Goal: Subscribe to service/newsletter

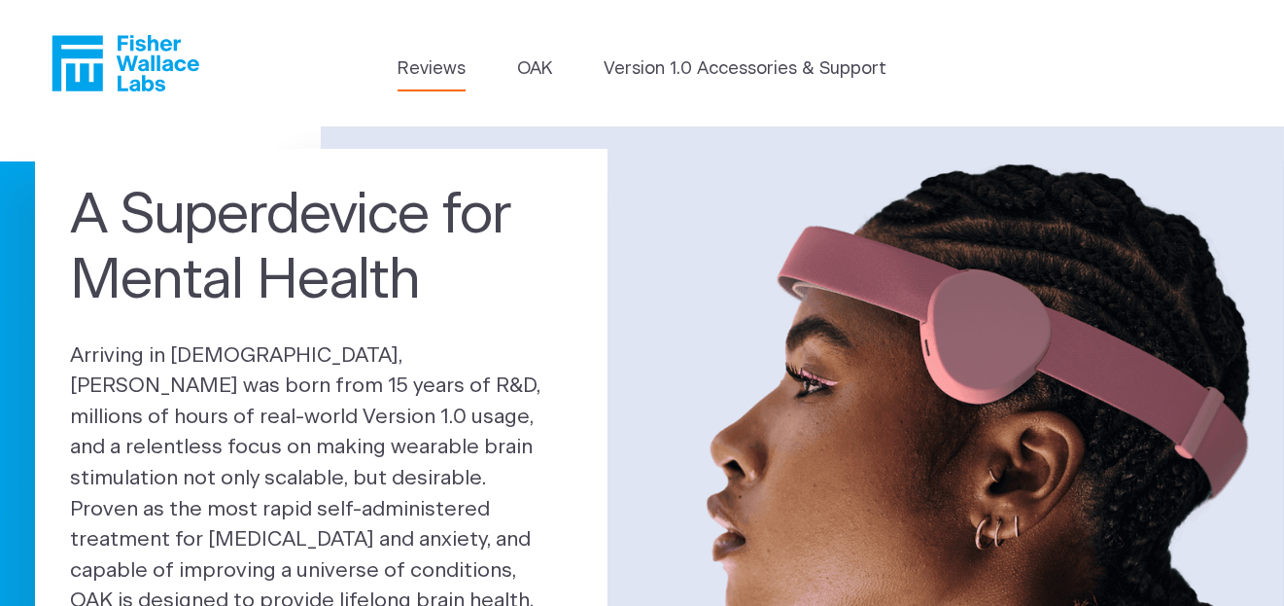
click at [431, 68] on link "Reviews" at bounding box center [432, 69] width 68 height 26
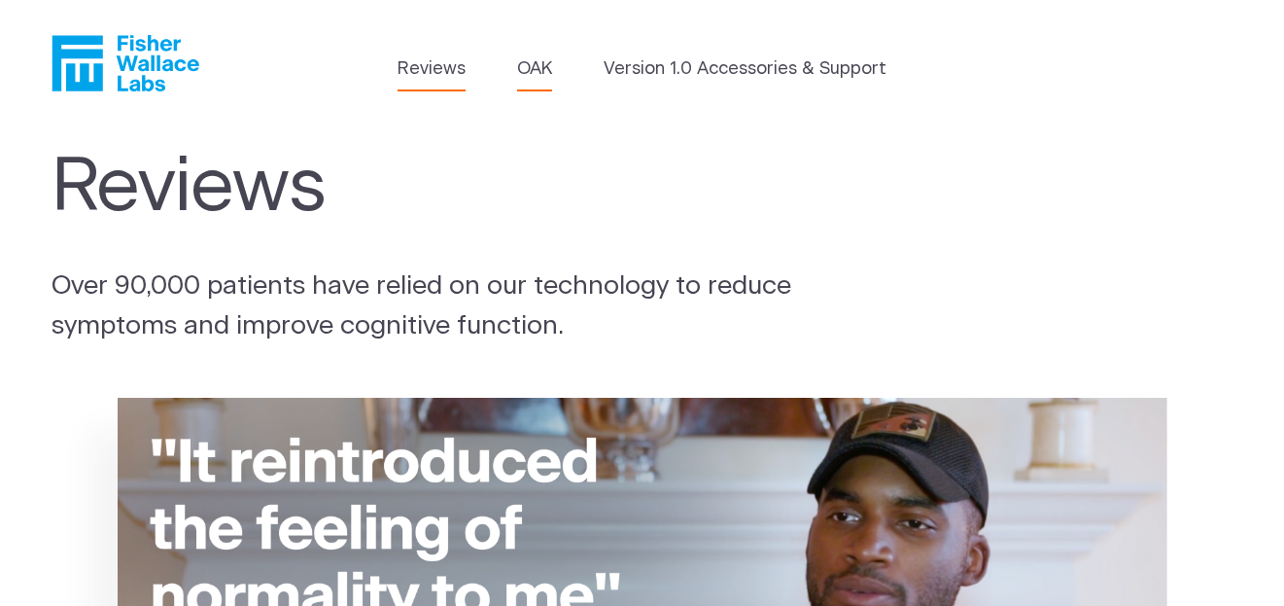
click at [536, 69] on link "OAK" at bounding box center [534, 69] width 35 height 26
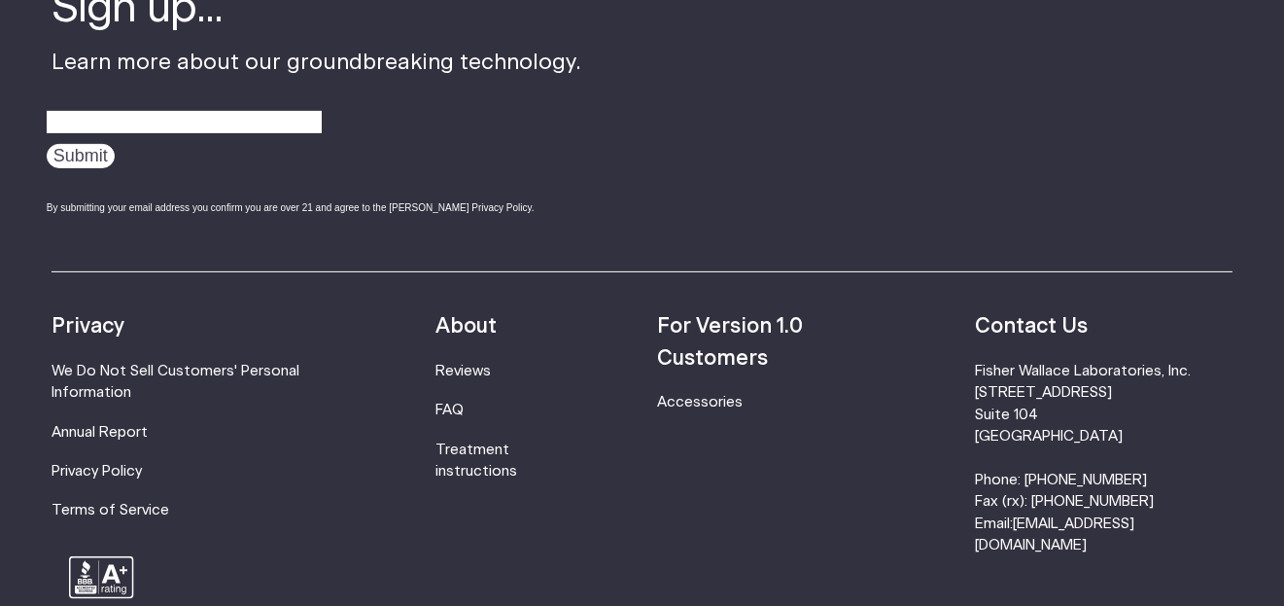
scroll to position [3305, 0]
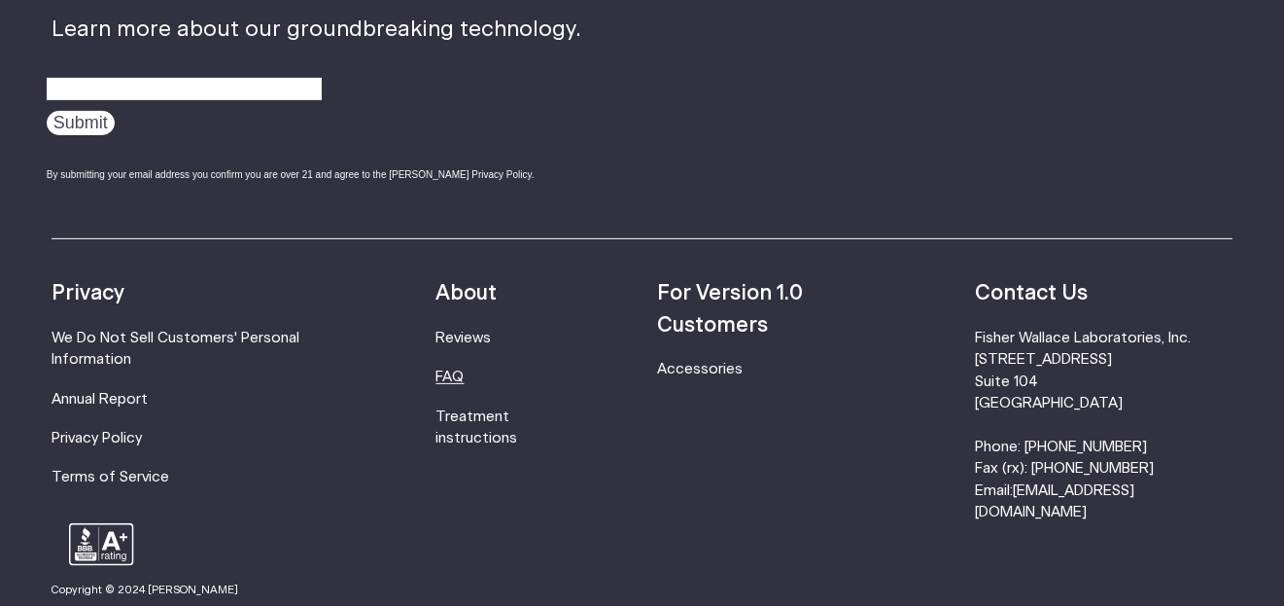
click at [464, 369] on link "FAQ" at bounding box center [449, 376] width 28 height 15
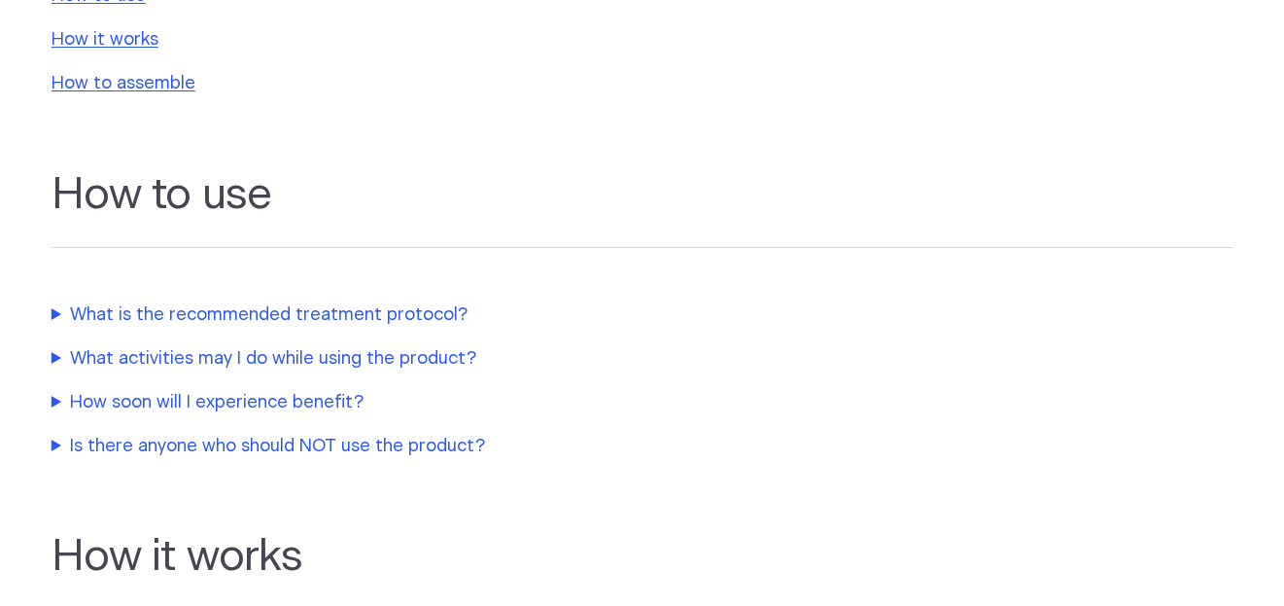
scroll to position [486, 0]
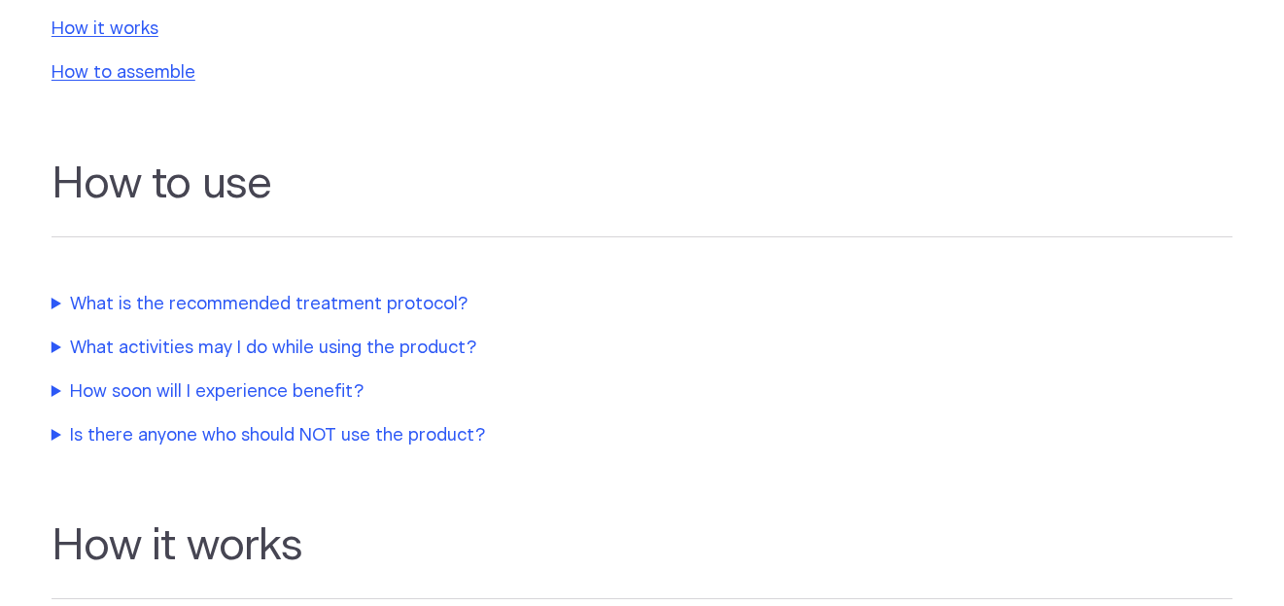
click at [198, 305] on summary "What is the recommended treatment protocol?" at bounding box center [460, 305] width 817 height 26
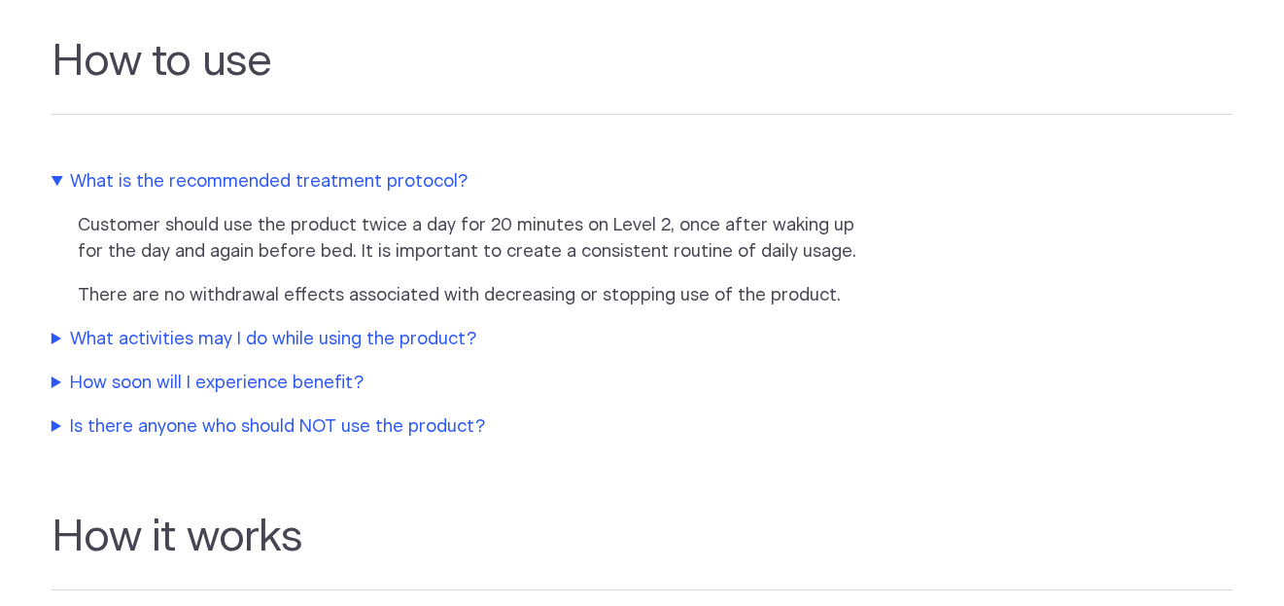
scroll to position [679, 0]
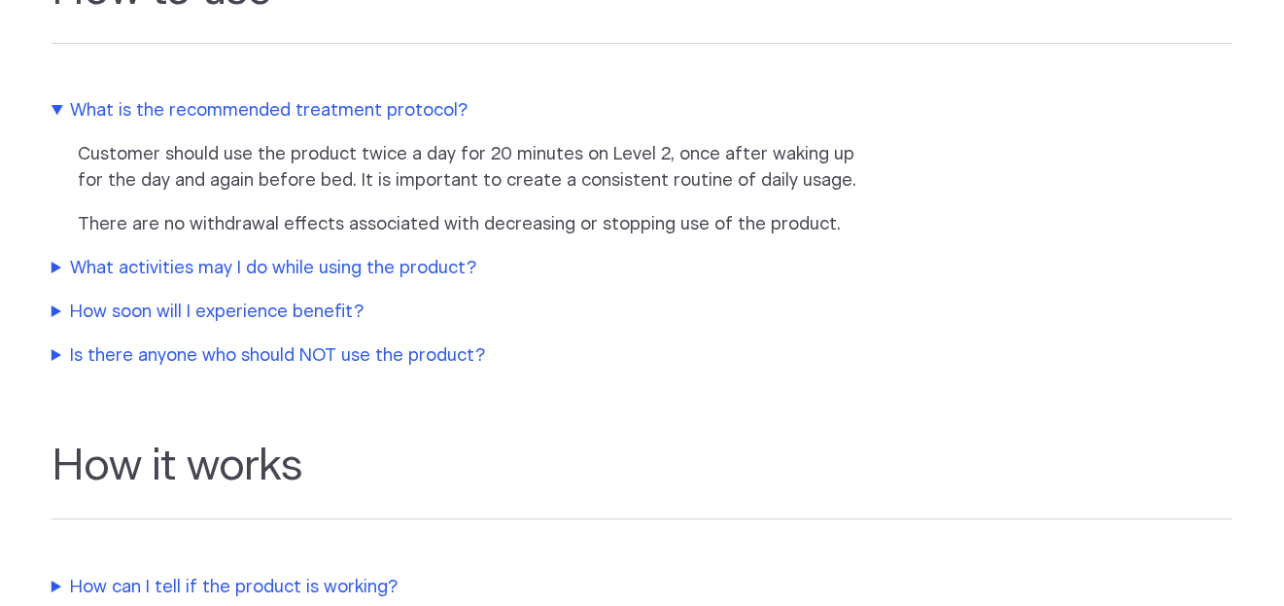
click at [252, 268] on summary "What activities may I do while using the product?" at bounding box center [460, 269] width 817 height 26
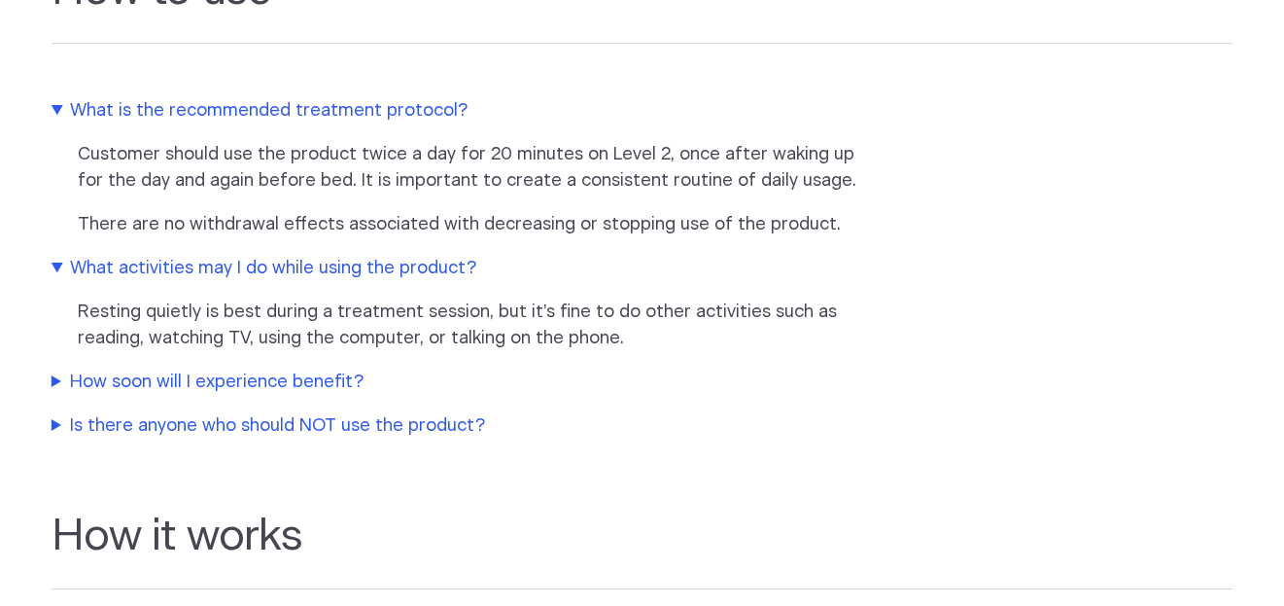
click at [255, 381] on summary "How soon will I experience benefit?" at bounding box center [460, 382] width 817 height 26
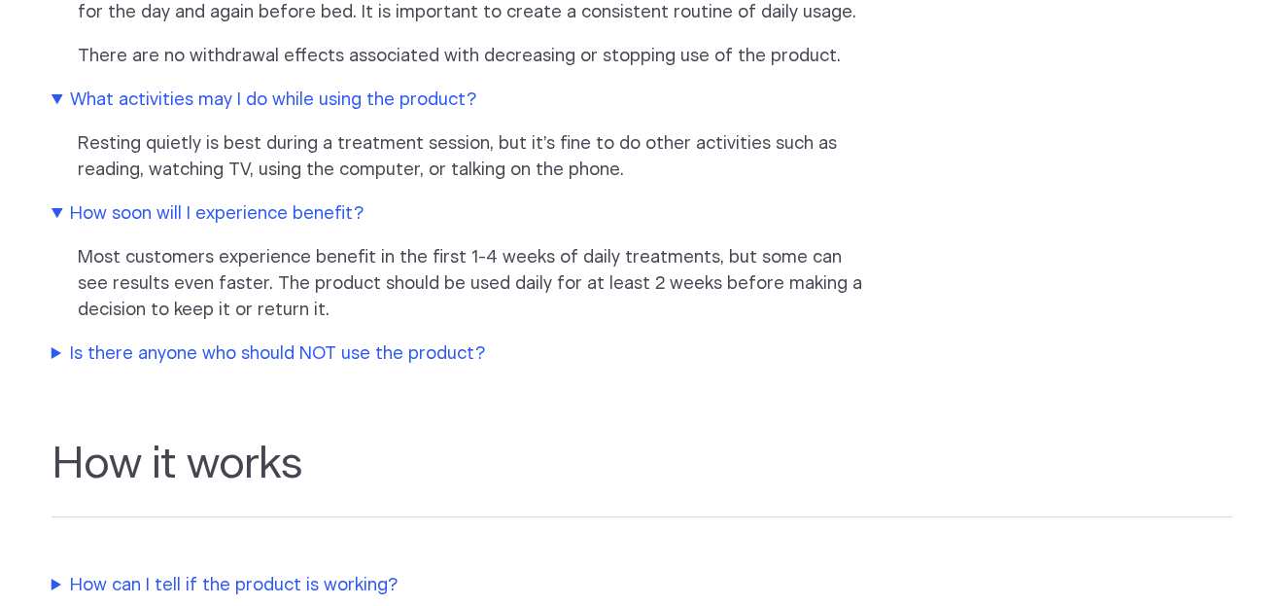
scroll to position [875, 0]
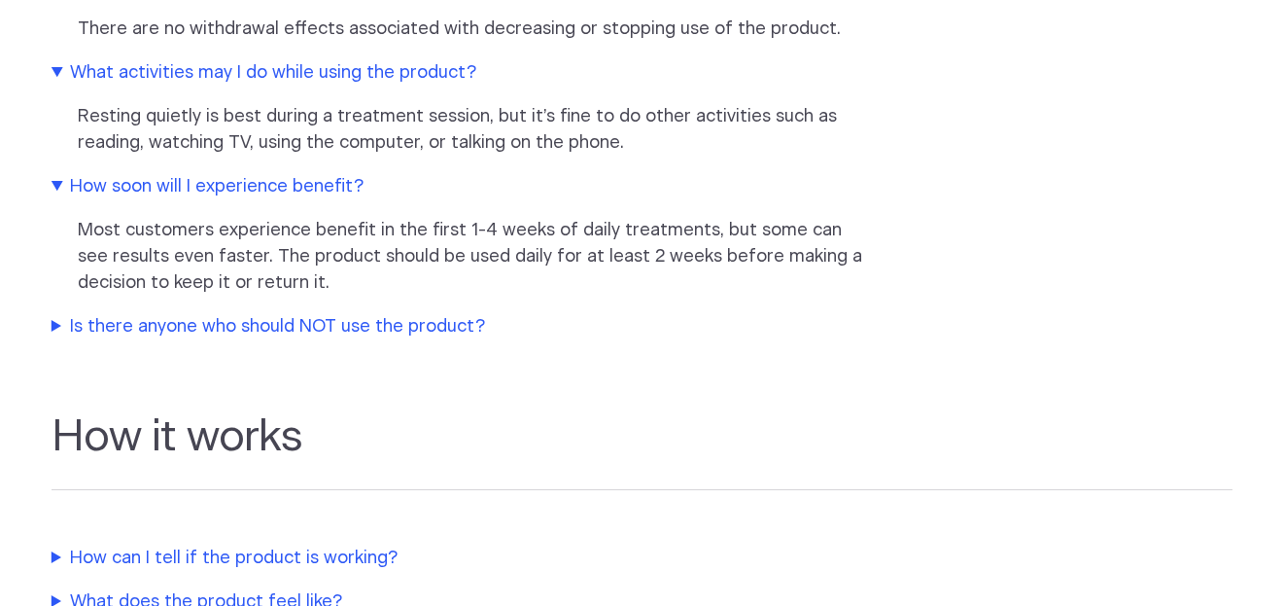
click at [228, 324] on summary "Is there anyone who should NOT use the product?" at bounding box center [460, 327] width 817 height 26
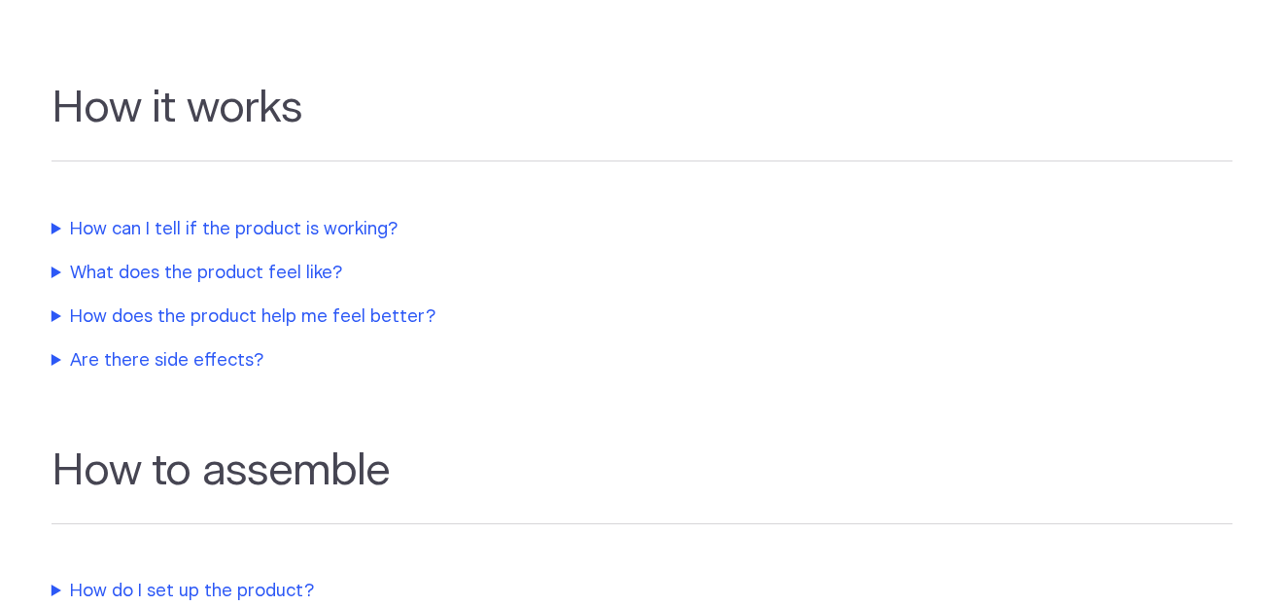
scroll to position [1653, 0]
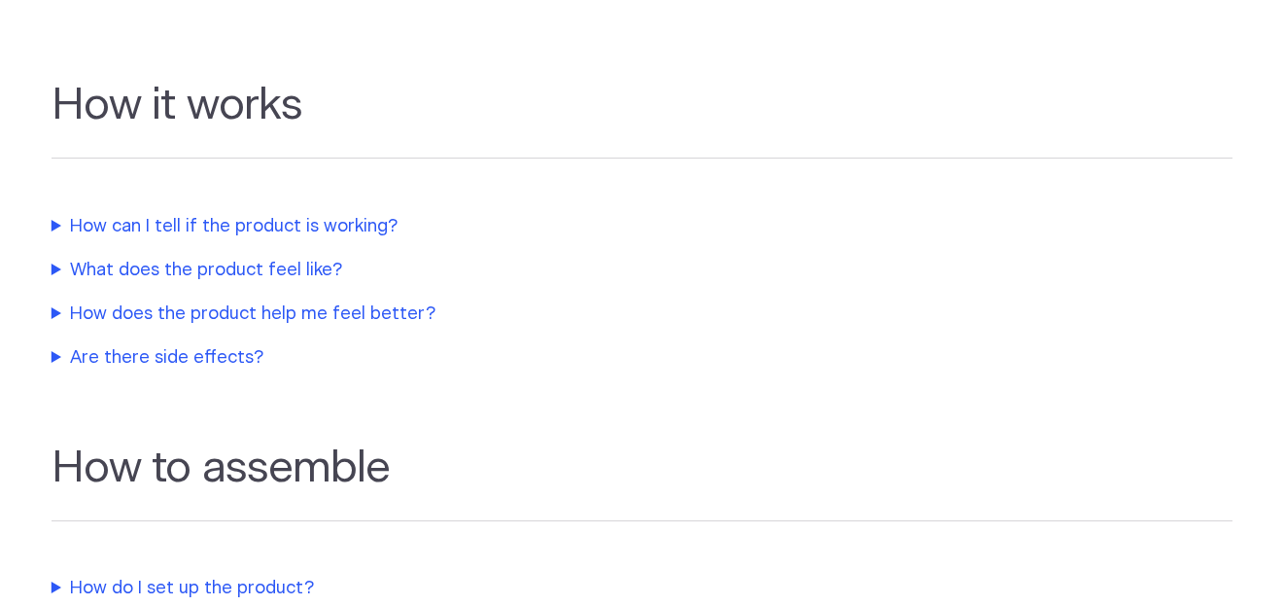
click at [172, 240] on summary "How can I tell if the product is working?" at bounding box center [460, 227] width 817 height 26
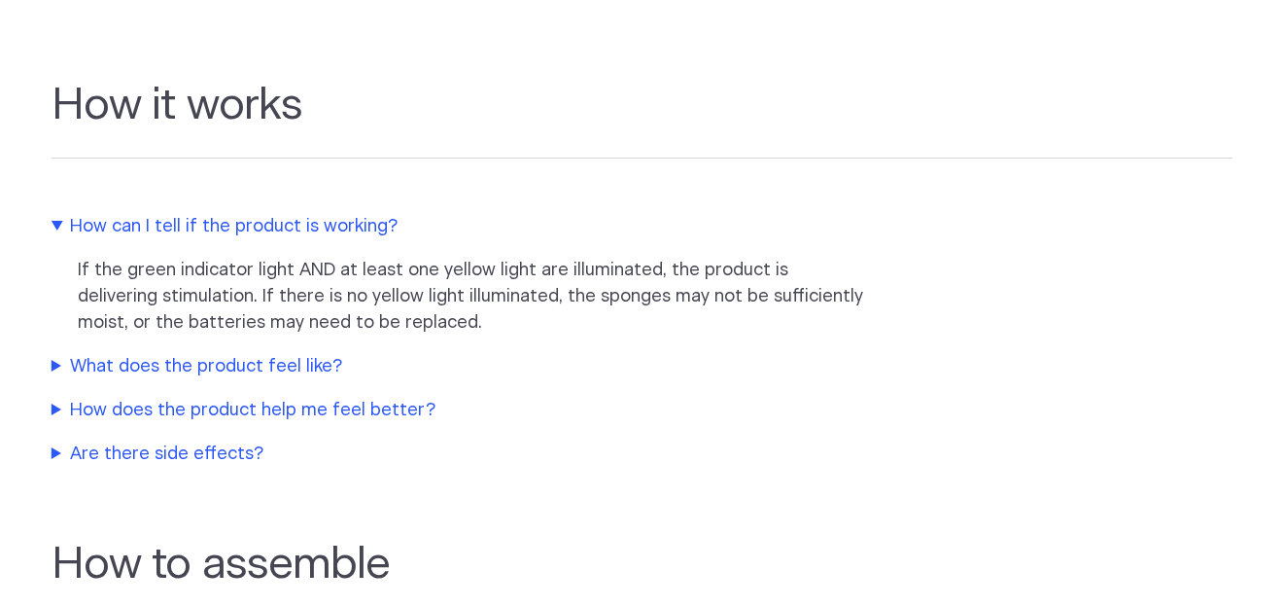
click at [204, 380] on summary "What does the product feel like?" at bounding box center [460, 367] width 817 height 26
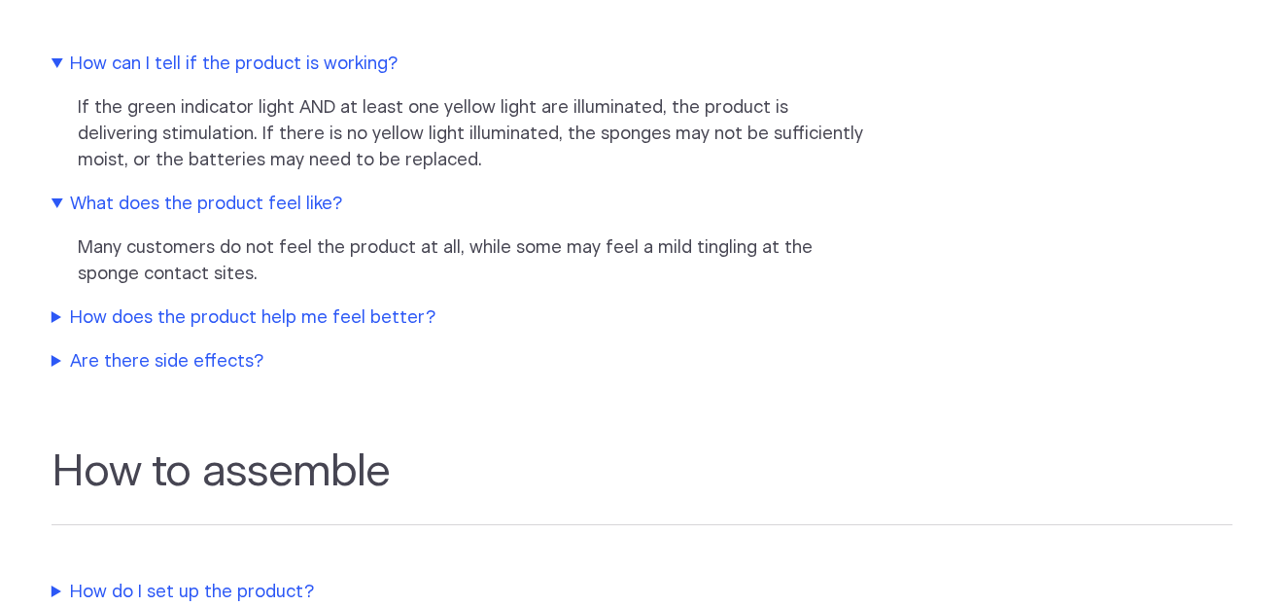
scroll to position [1846, 0]
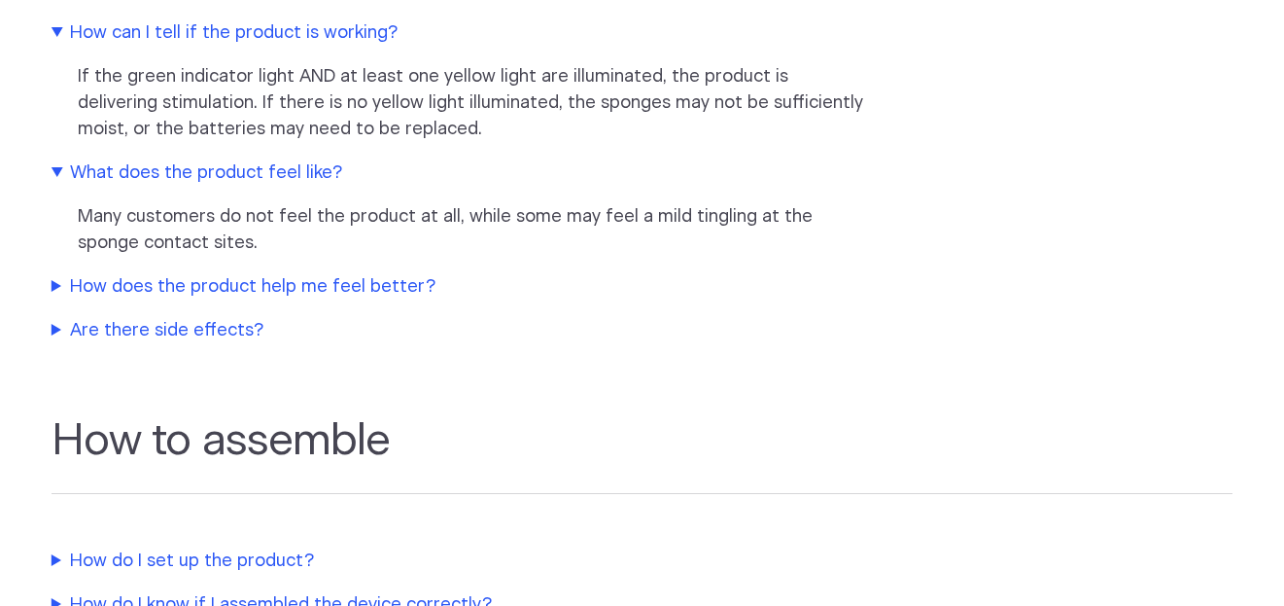
click at [212, 300] on summary "How does the product help me feel better?" at bounding box center [460, 287] width 817 height 26
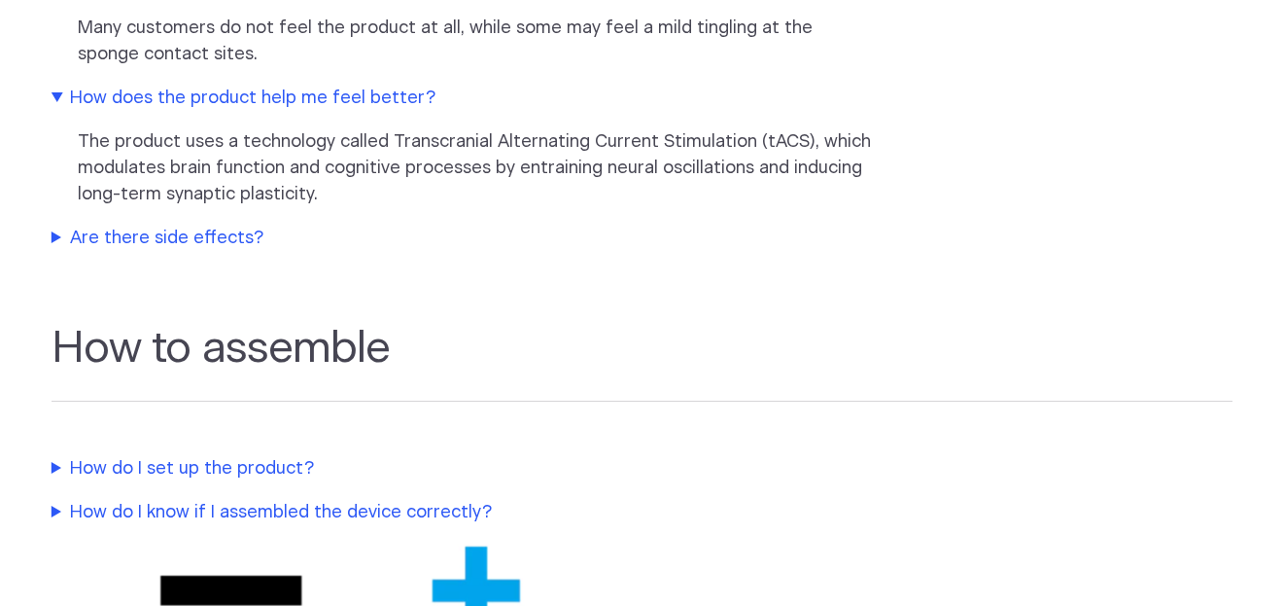
scroll to position [2041, 0]
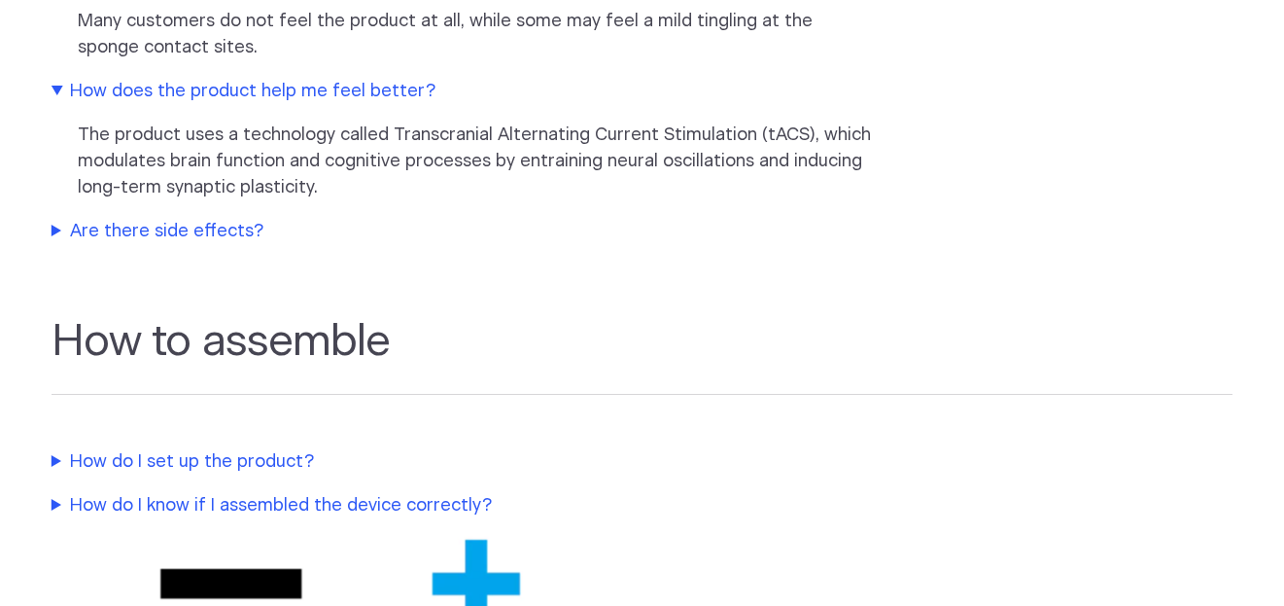
click at [157, 245] on summary "Are there side effects?" at bounding box center [460, 232] width 817 height 26
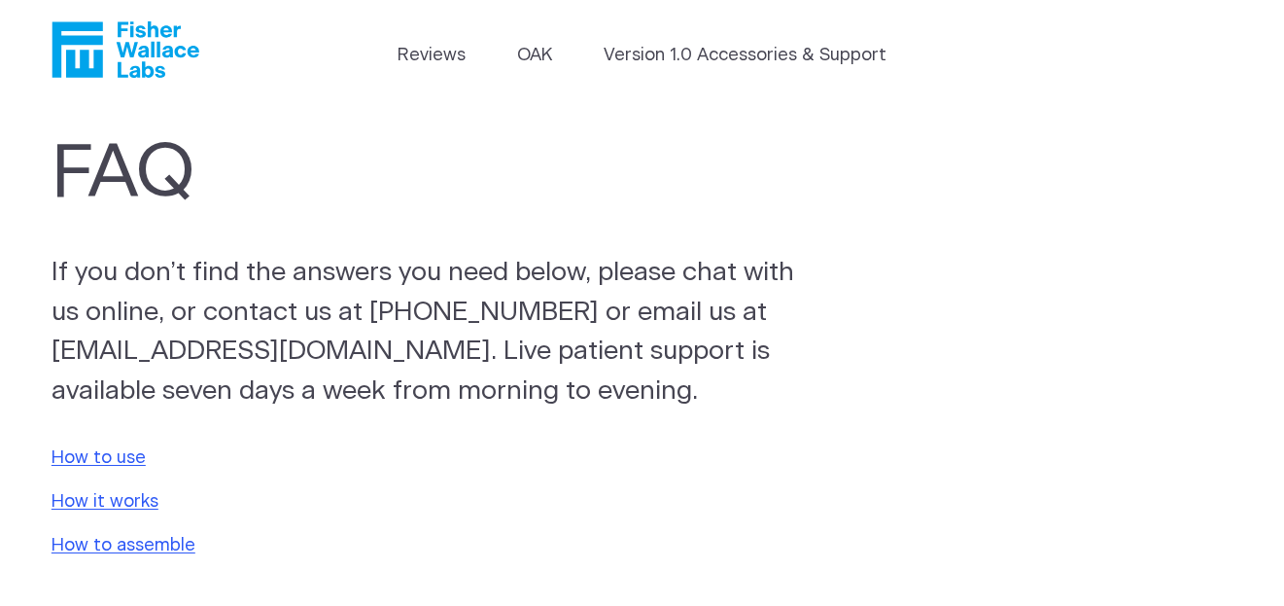
scroll to position [0, 0]
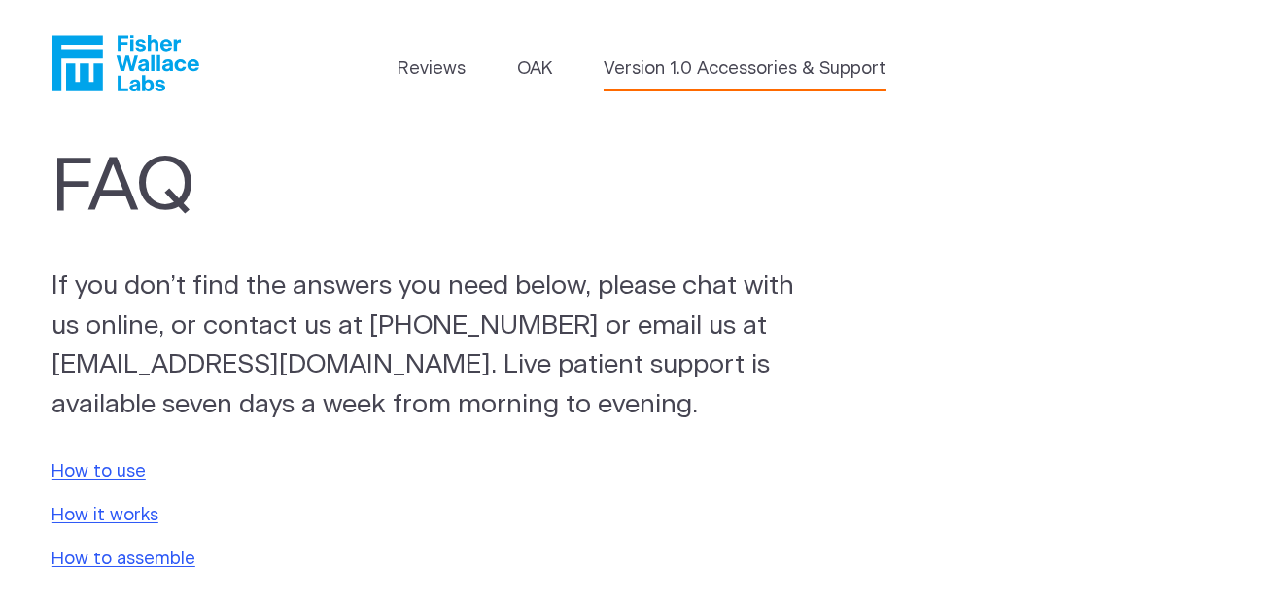
click at [679, 68] on link "Version 1.0 Accessories & Support" at bounding box center [745, 69] width 283 height 26
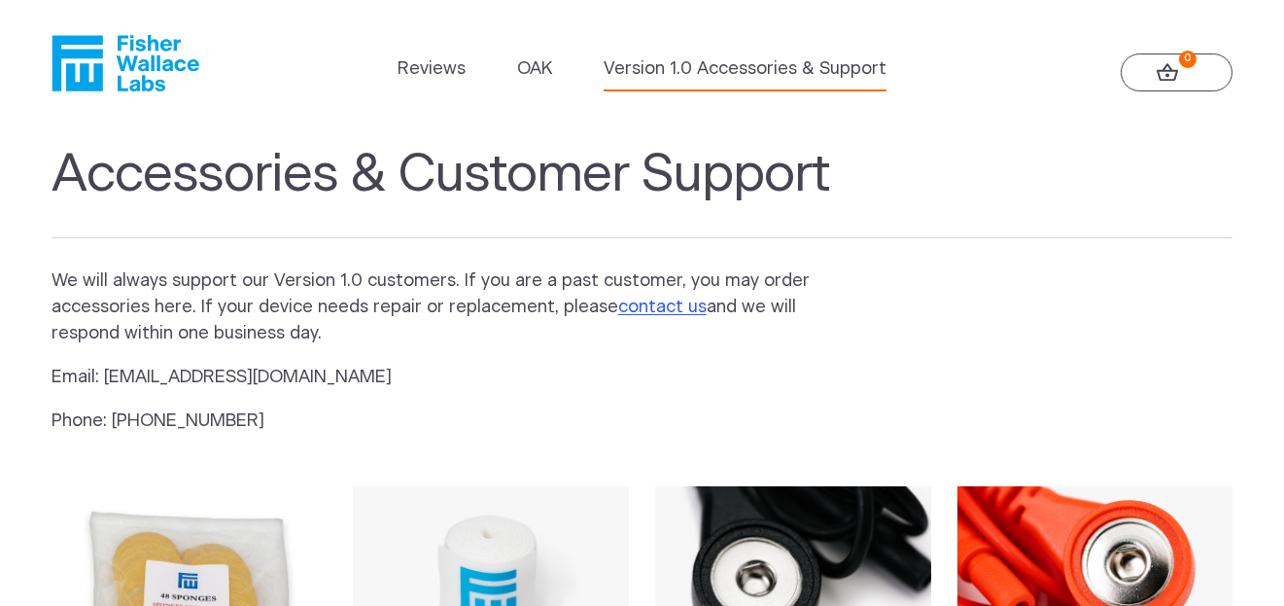
click at [144, 63] on icon "Fisher Wallace" at bounding box center [126, 63] width 148 height 56
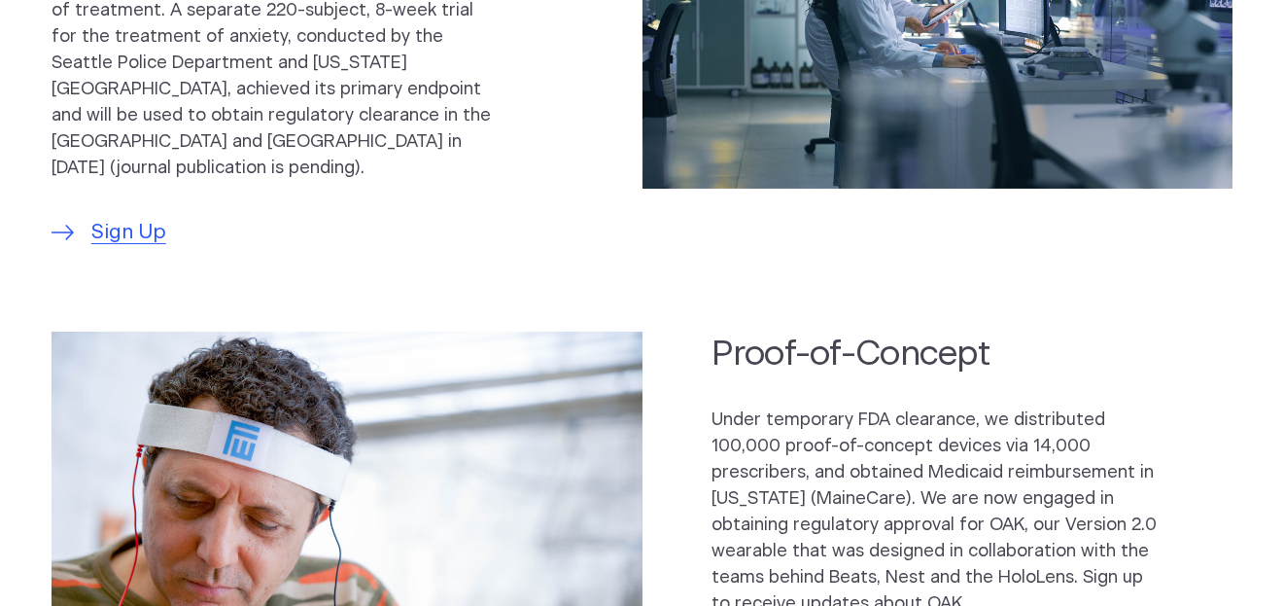
scroll to position [1166, 0]
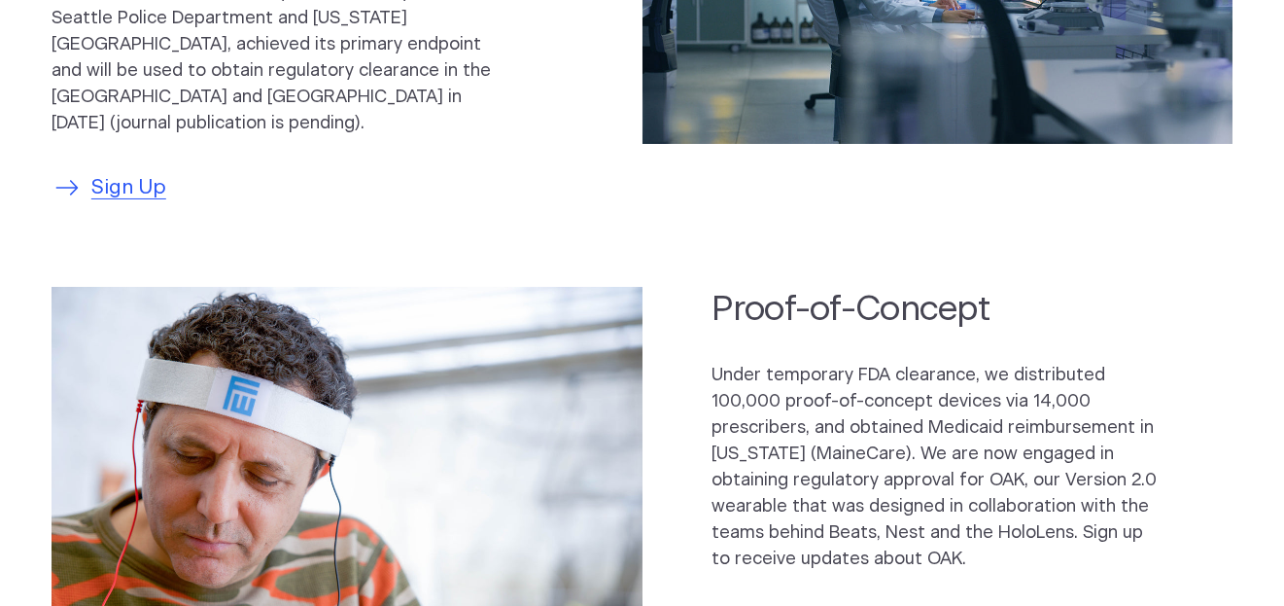
click at [133, 172] on span "Sign Up" at bounding box center [128, 187] width 75 height 31
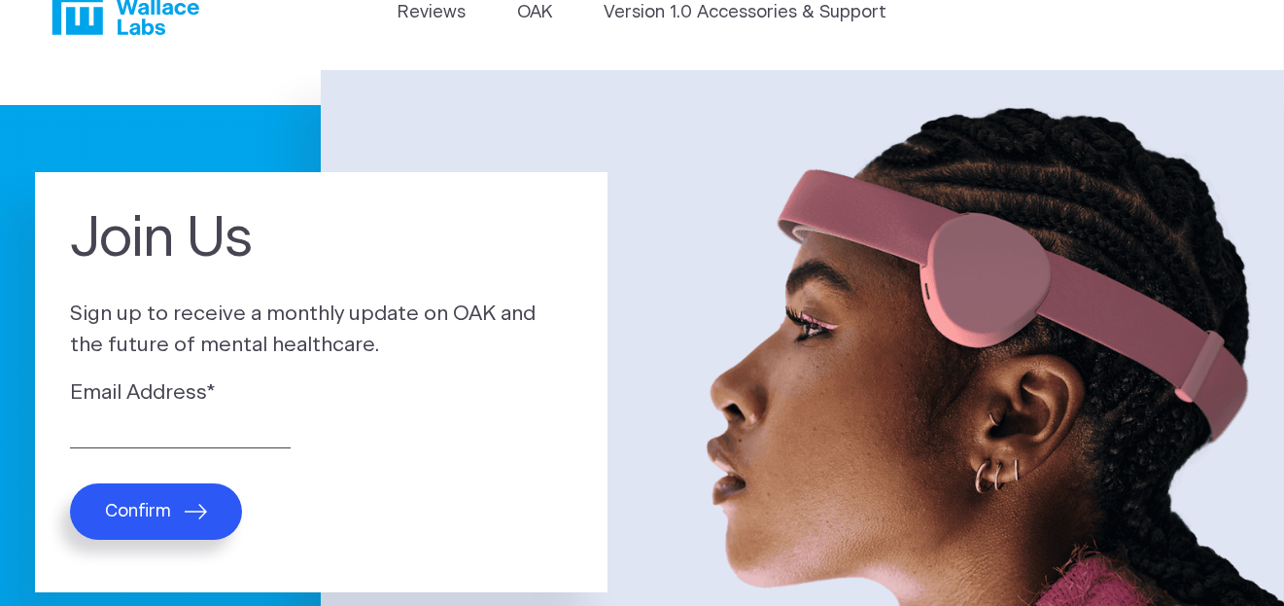
scroll to position [97, 0]
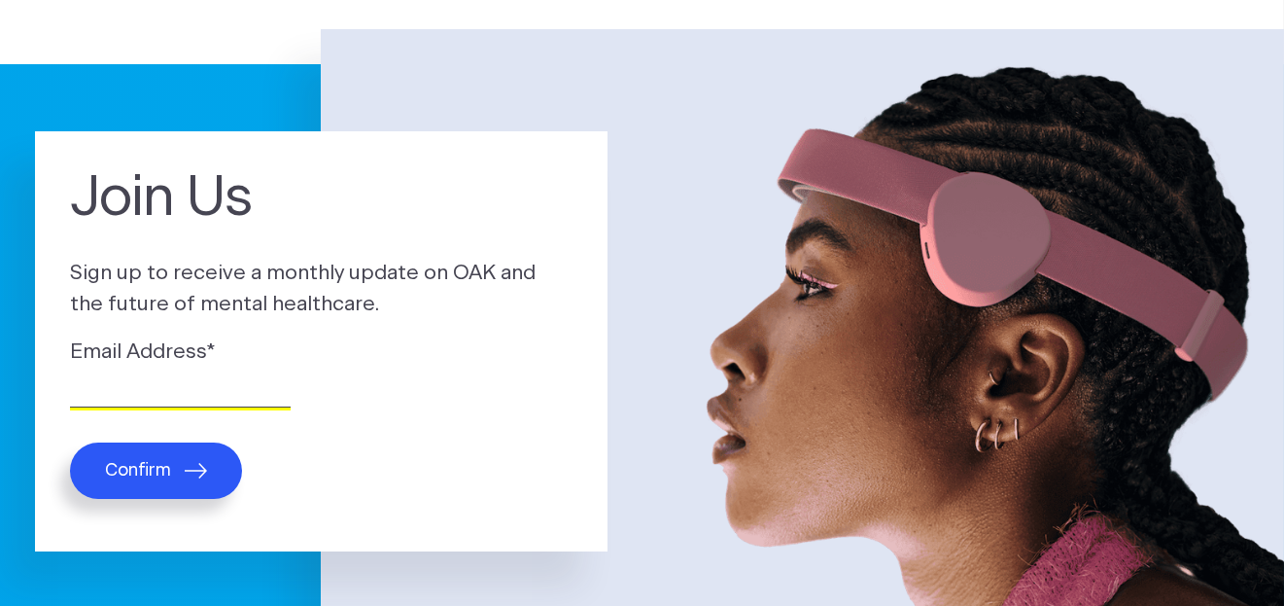
click at [138, 377] on input "Email Address *" at bounding box center [180, 392] width 221 height 30
type input "johngshircliff@gmail.com"
click at [131, 459] on button "Confirm" at bounding box center [156, 470] width 172 height 56
